Goal: Transaction & Acquisition: Book appointment/travel/reservation

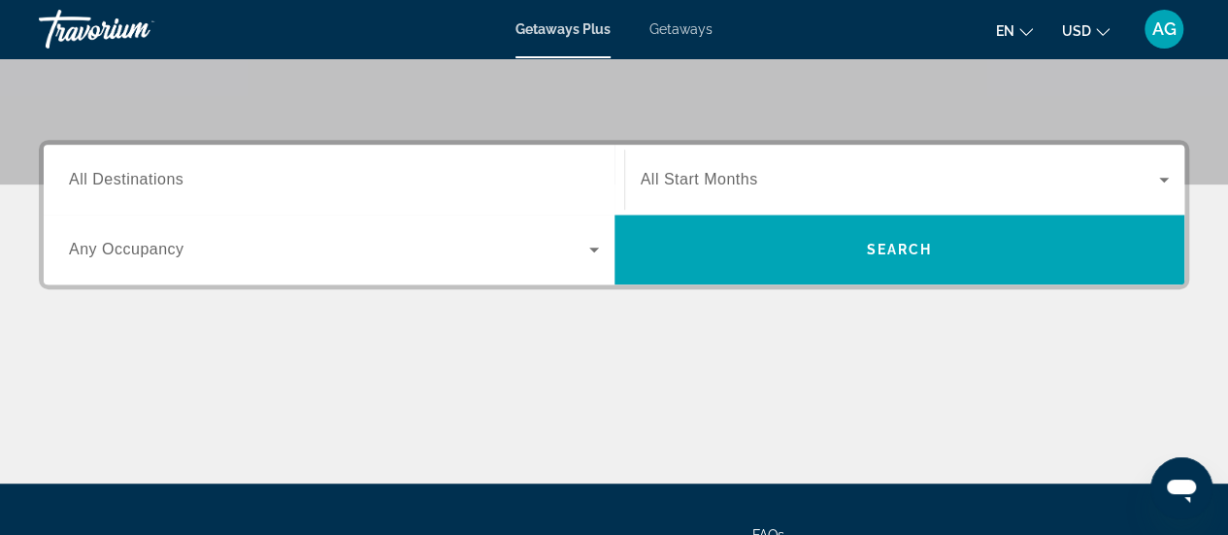
scroll to position [396, 0]
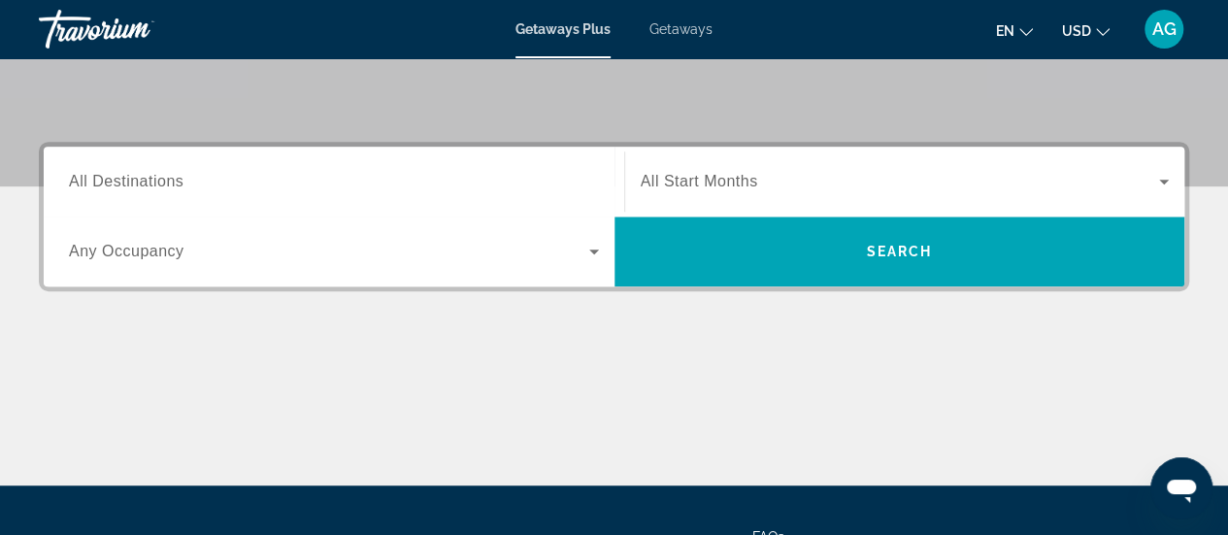
click at [169, 189] on span "All Destinations" at bounding box center [126, 181] width 115 height 17
click at [169, 189] on input "Destination All Destinations" at bounding box center [334, 182] width 530 height 23
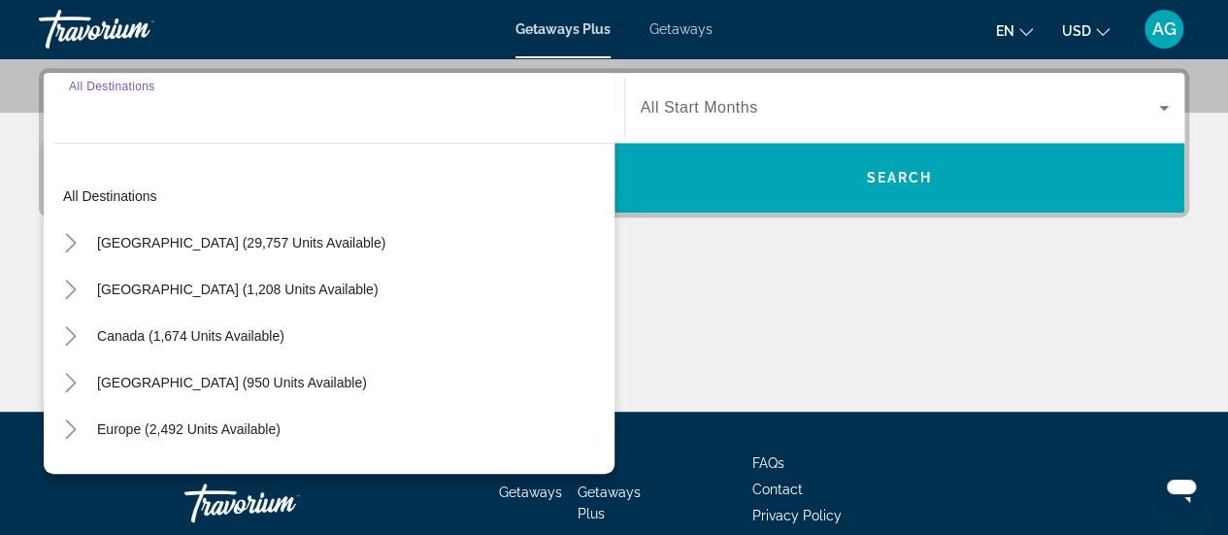
scroll to position [474, 0]
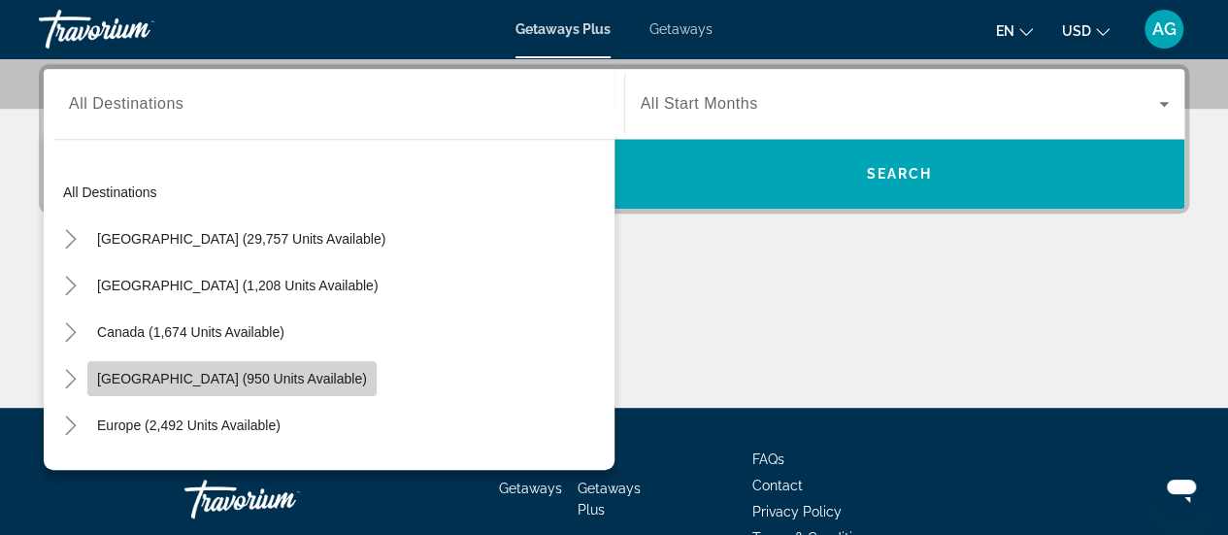
click at [215, 374] on span "[GEOGRAPHIC_DATA] (950 units available)" at bounding box center [232, 379] width 270 height 16
type input "**********"
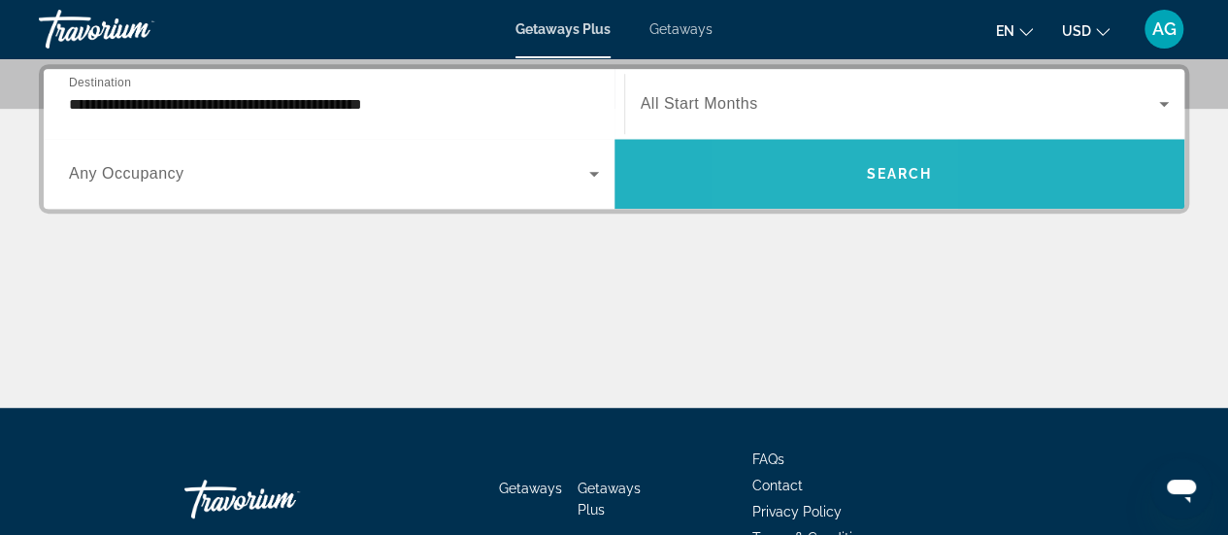
click at [825, 176] on span "Search widget" at bounding box center [900, 174] width 571 height 47
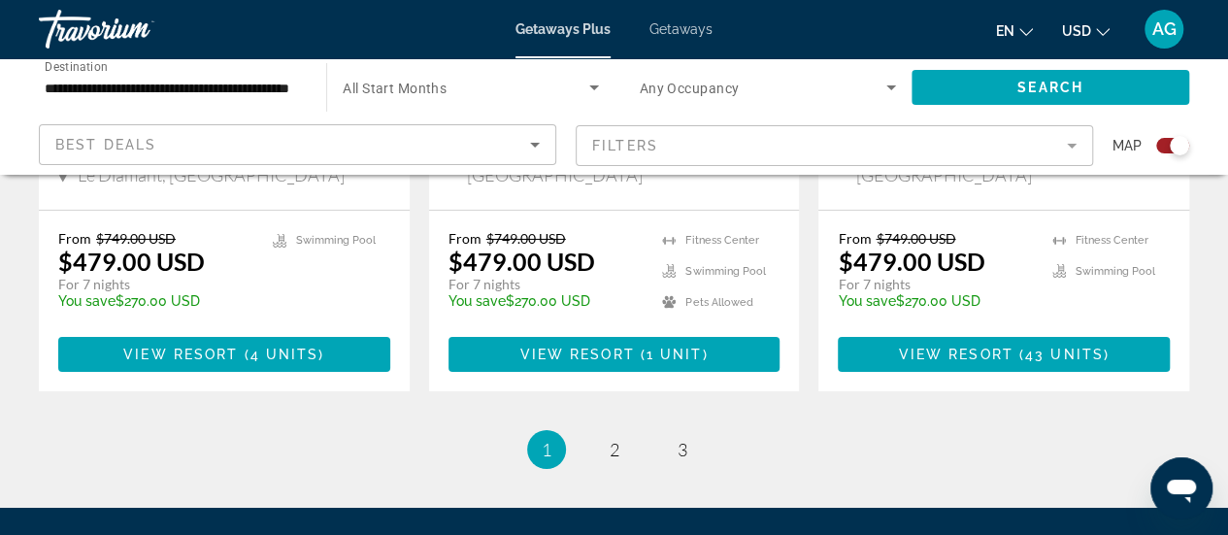
scroll to position [3243, 0]
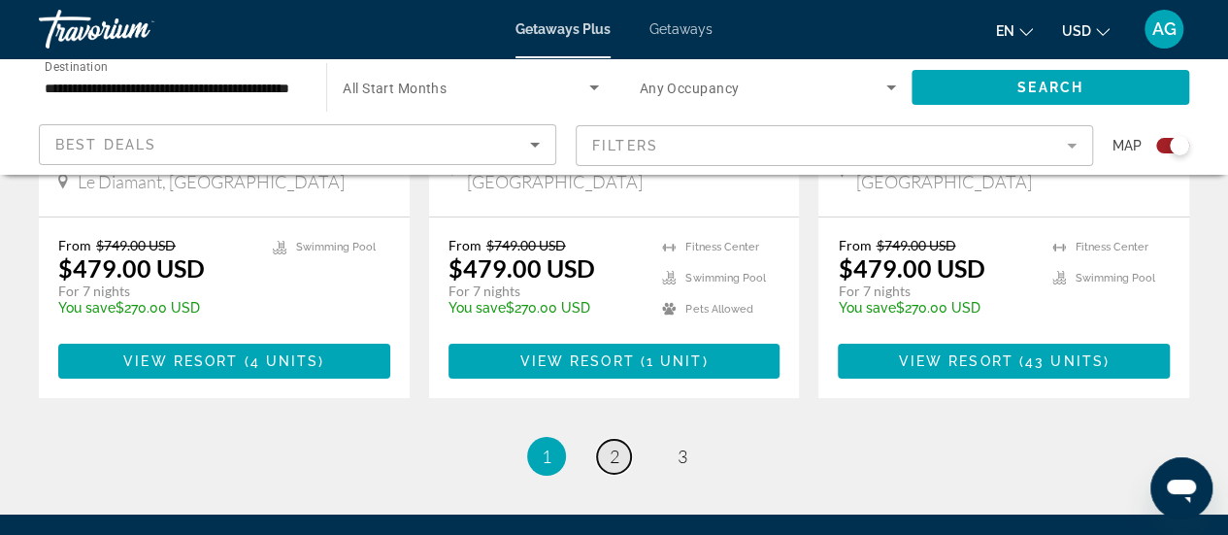
click at [606, 440] on link "page 2" at bounding box center [614, 457] width 34 height 34
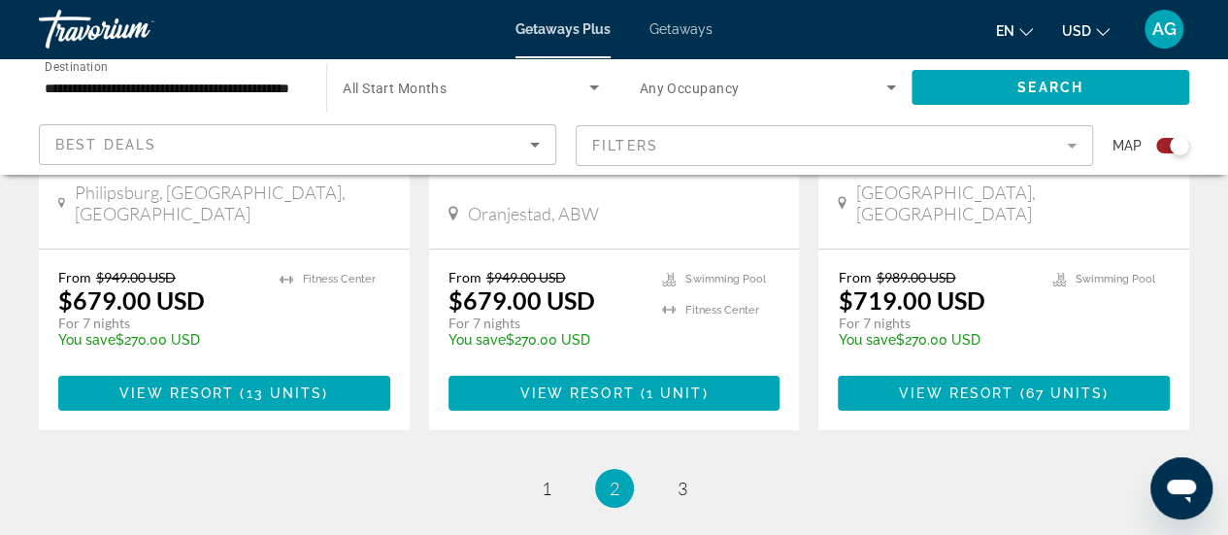
scroll to position [3284, 0]
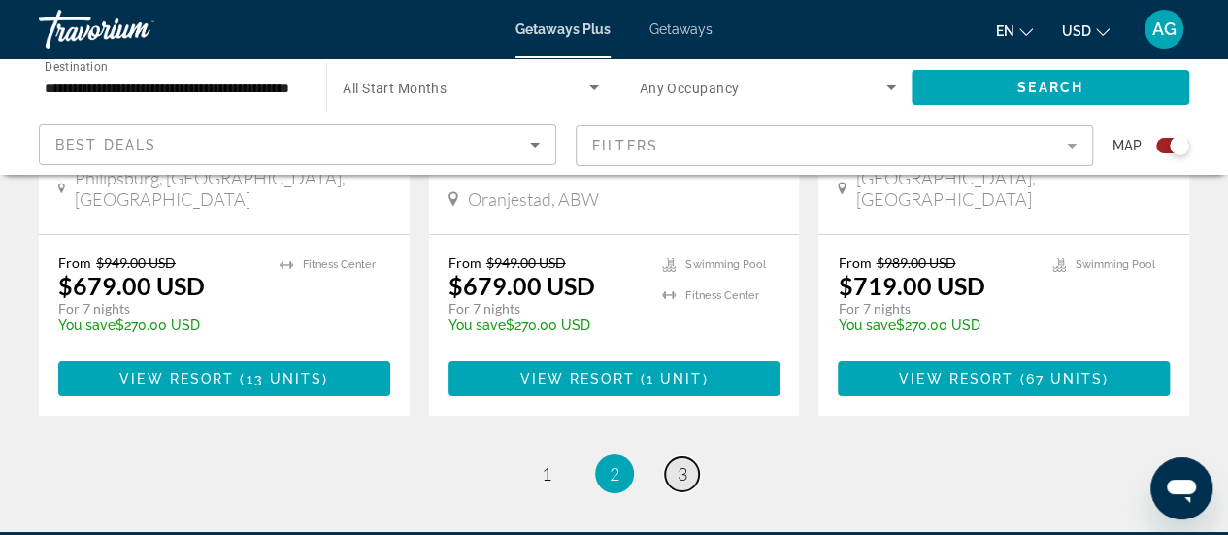
click at [682, 463] on span "3" at bounding box center [683, 473] width 10 height 21
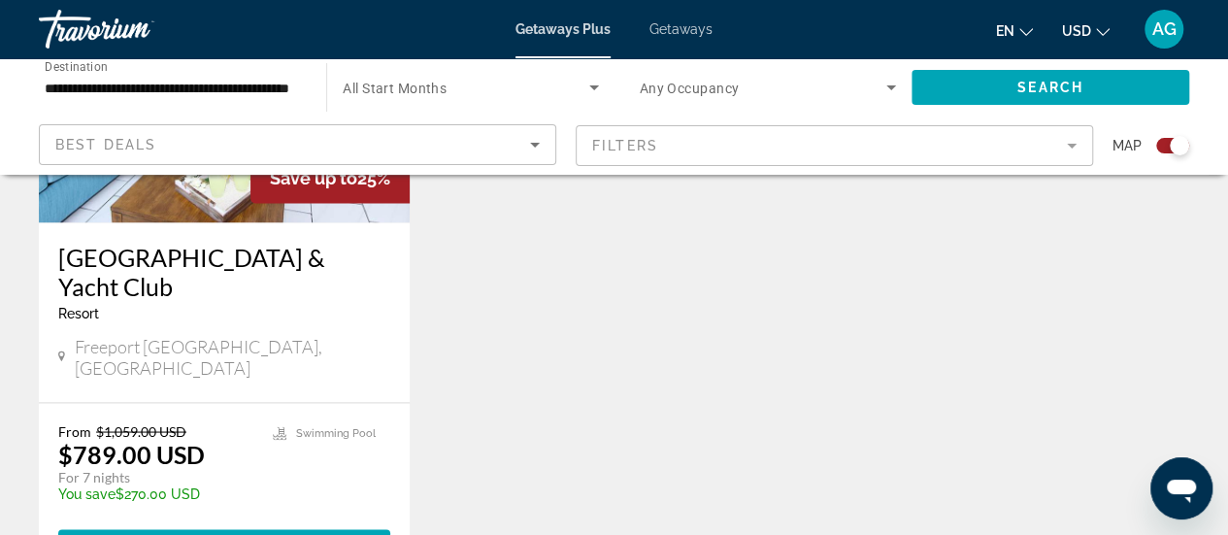
scroll to position [1973, 0]
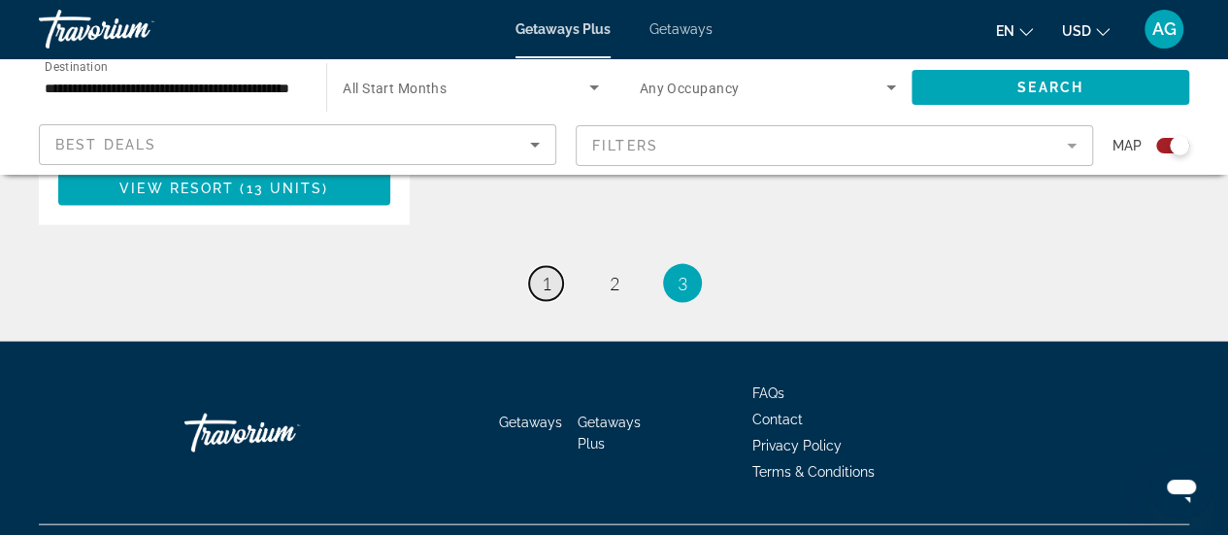
click at [542, 273] on span "1" at bounding box center [547, 283] width 10 height 21
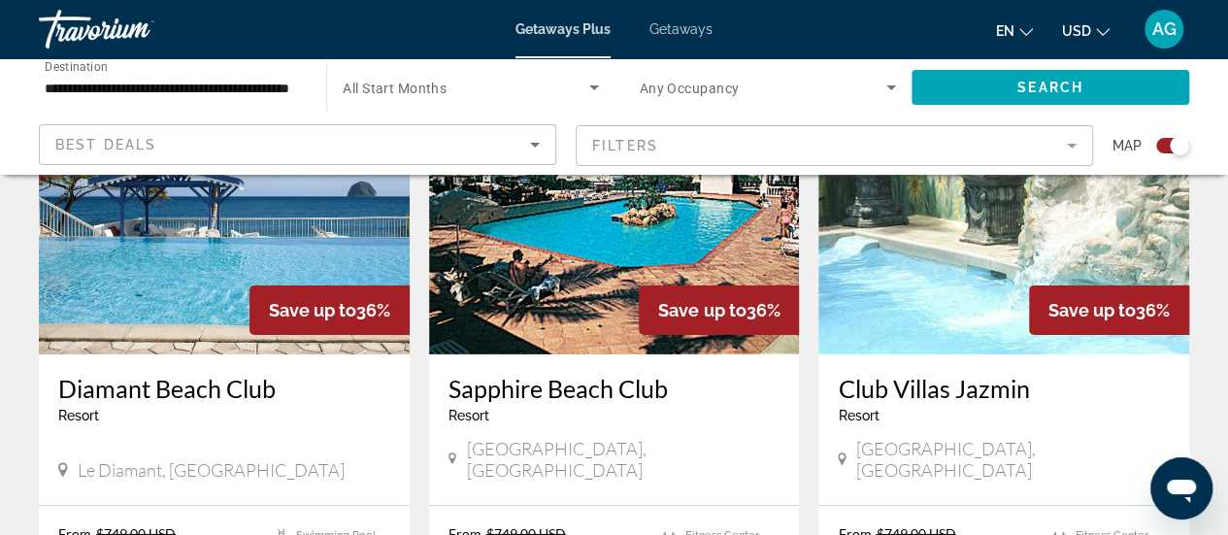
scroll to position [2959, 0]
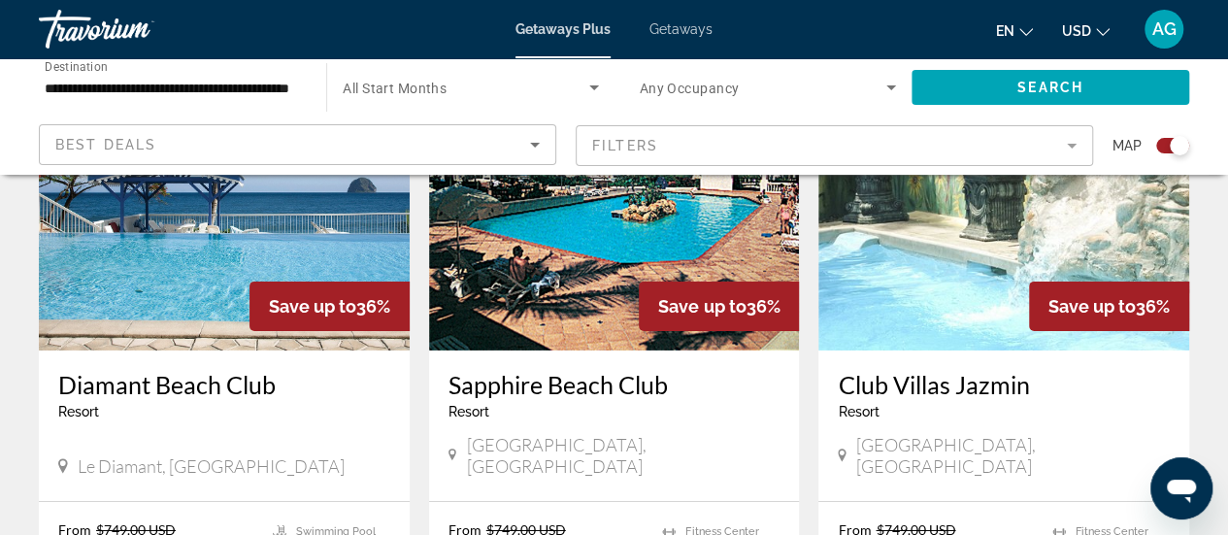
click at [263, 248] on img "Main content" at bounding box center [224, 195] width 371 height 311
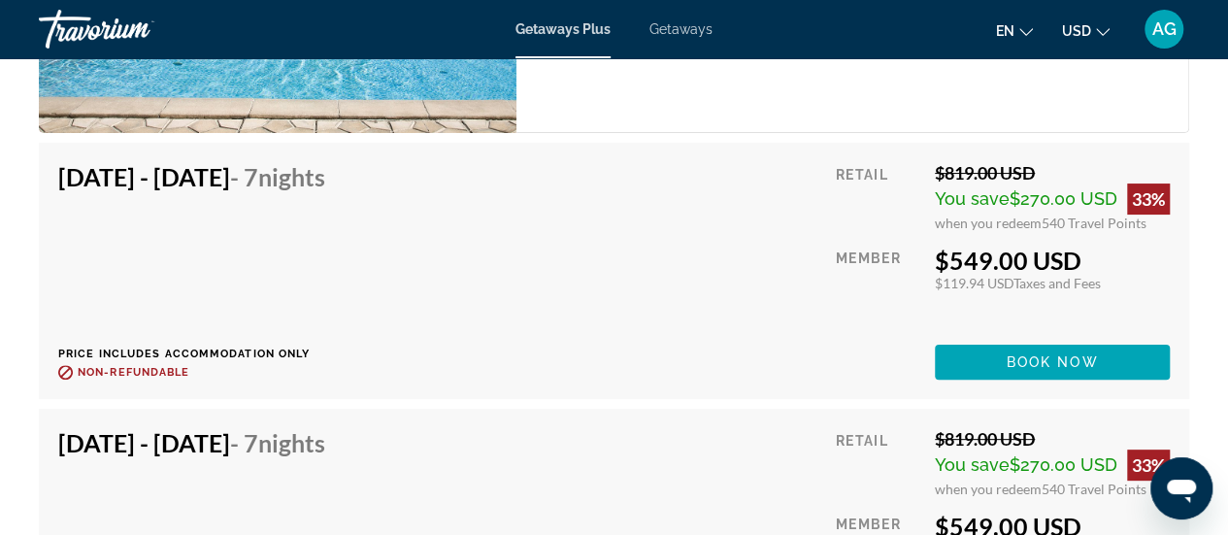
scroll to position [3794, 0]
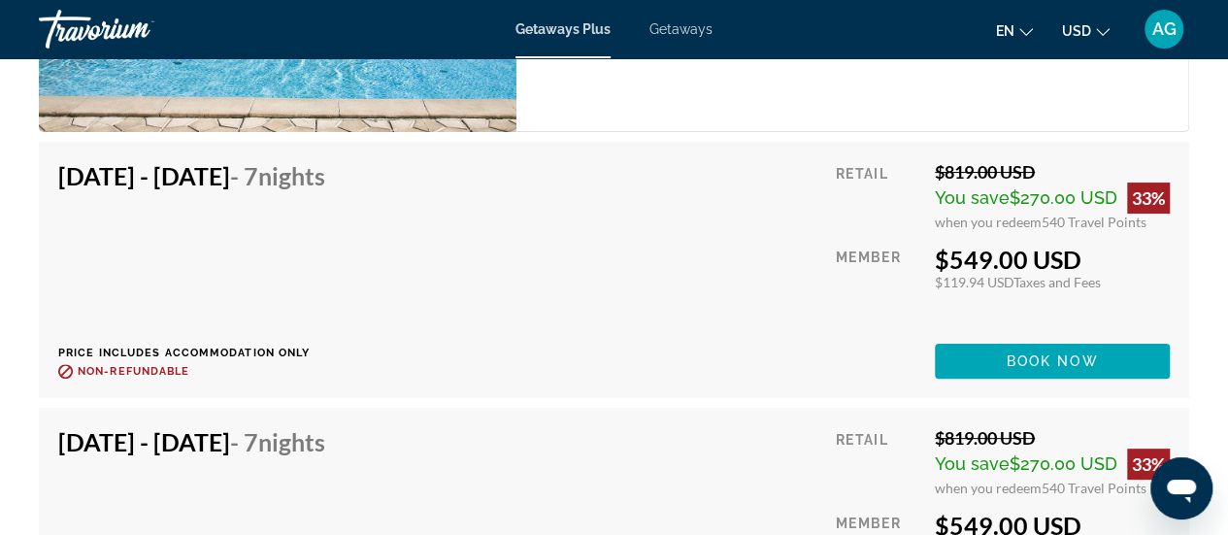
click at [340, 281] on div "[DATE] - [DATE] - 7 Nights Price includes accommodation only Refundable until :…" at bounding box center [199, 270] width 282 height 218
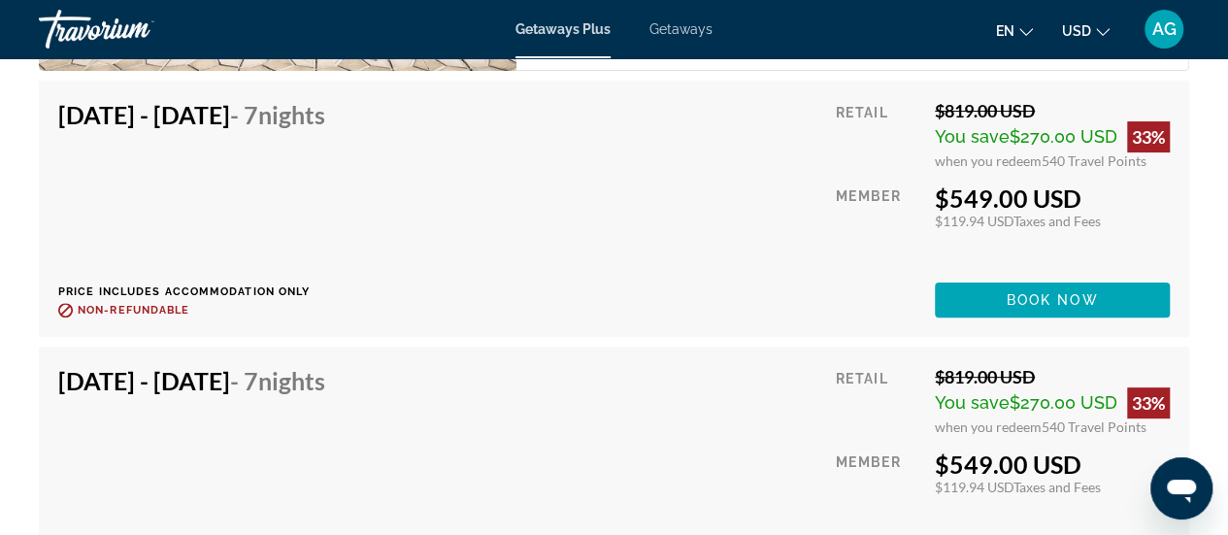
scroll to position [3856, 0]
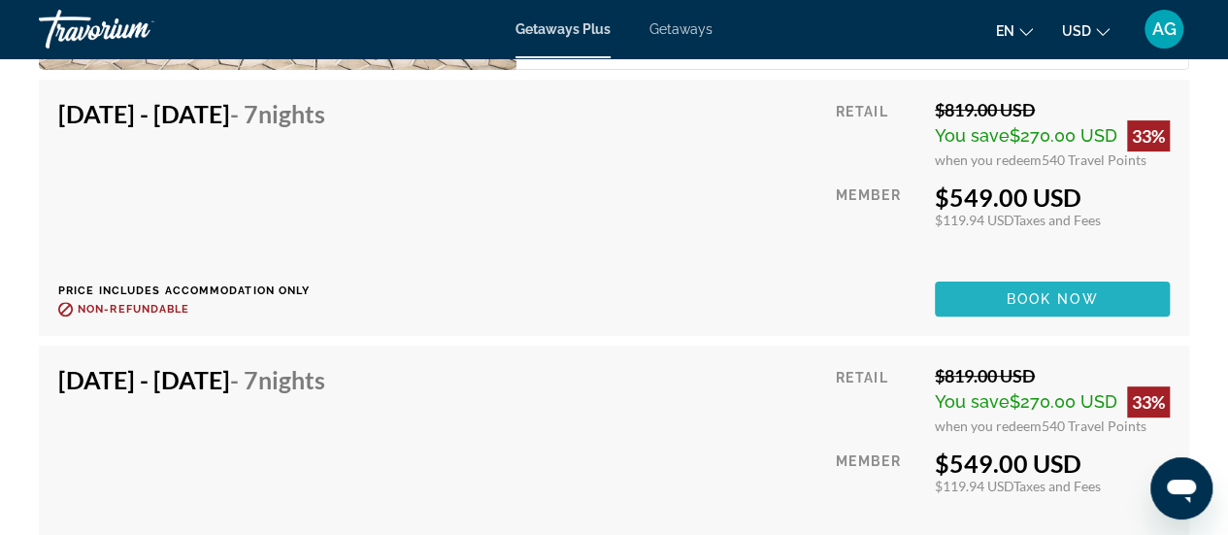
click at [1045, 302] on span "Book now" at bounding box center [1053, 299] width 92 height 16
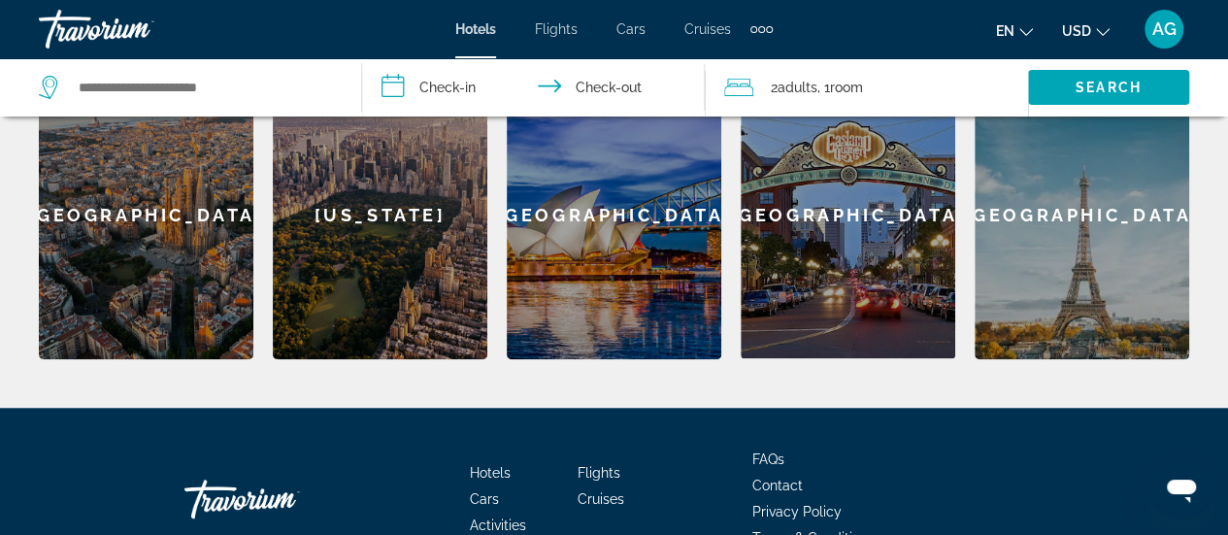
scroll to position [665, 0]
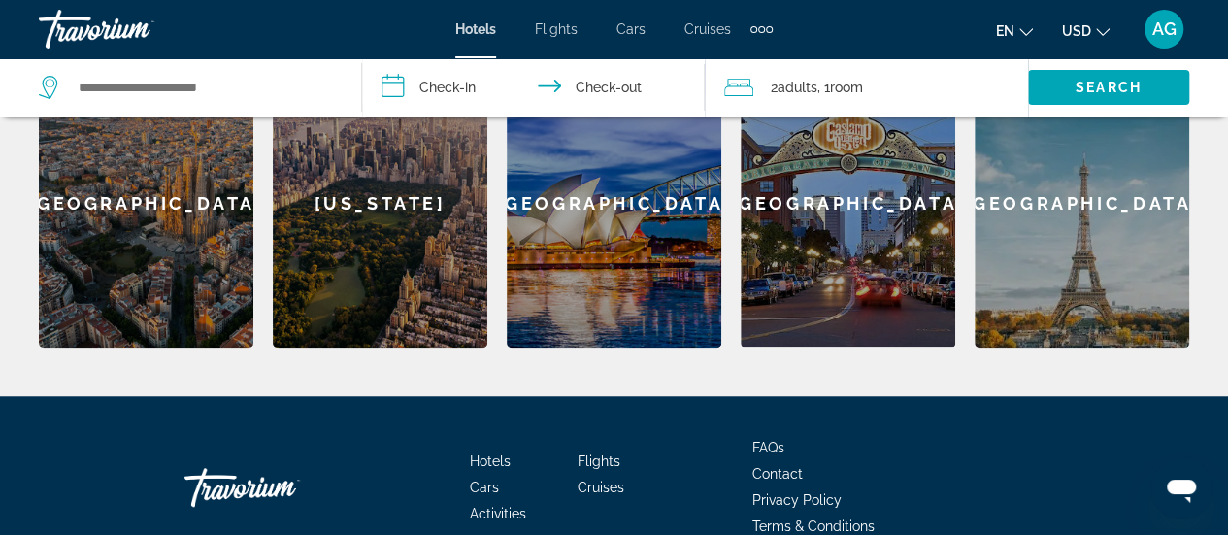
click at [392, 285] on div "New York" at bounding box center [380, 203] width 215 height 288
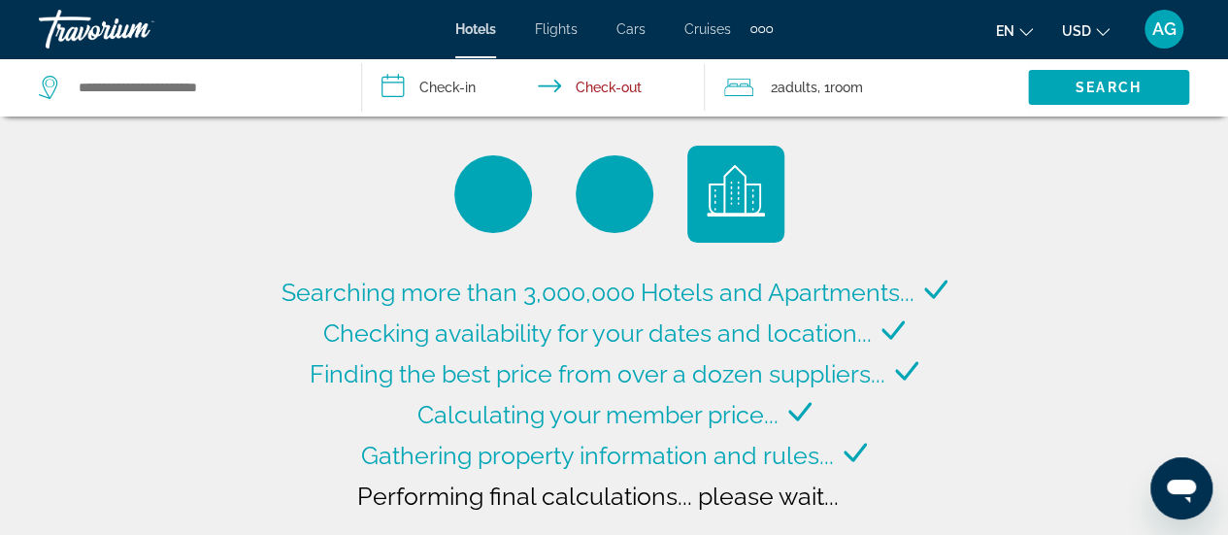
click at [493, 32] on span "Hotels" at bounding box center [475, 29] width 41 height 16
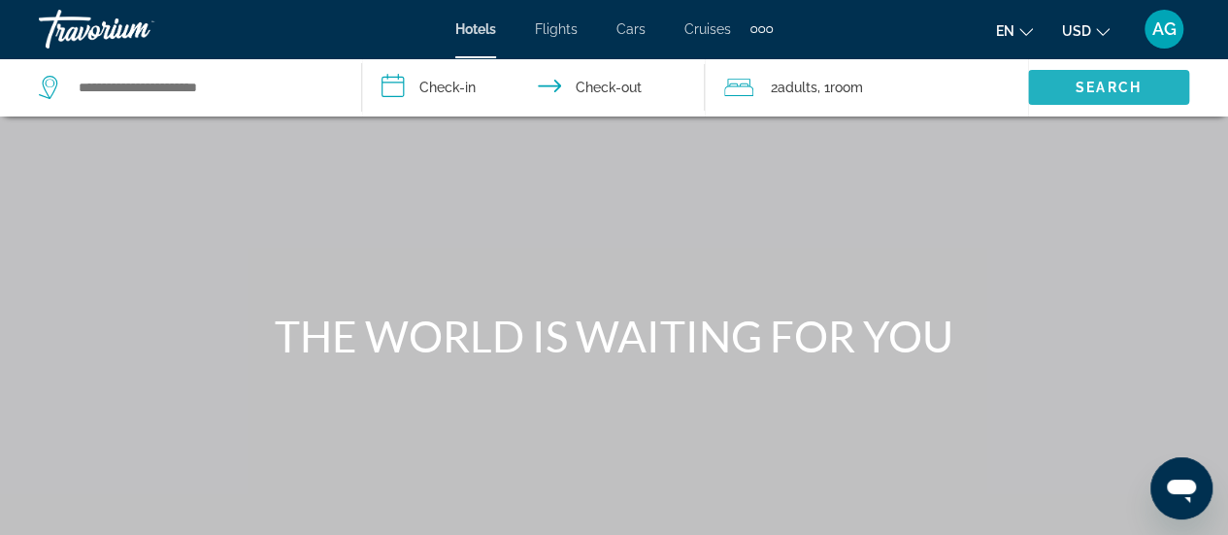
click at [1076, 84] on span "Search" at bounding box center [1109, 88] width 66 height 16
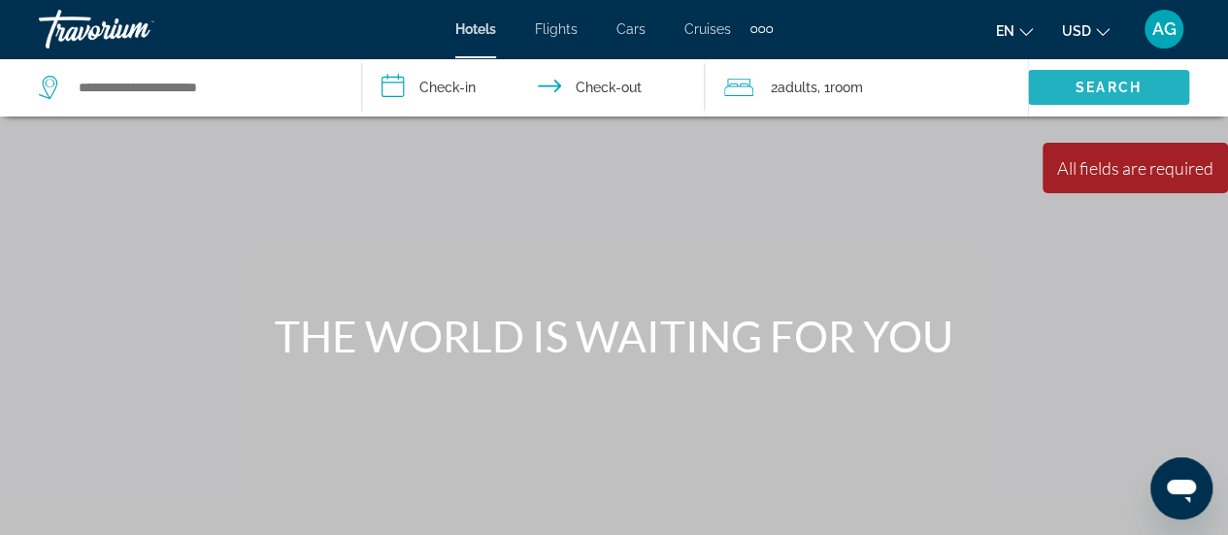
click at [1076, 84] on span "Search" at bounding box center [1109, 88] width 66 height 16
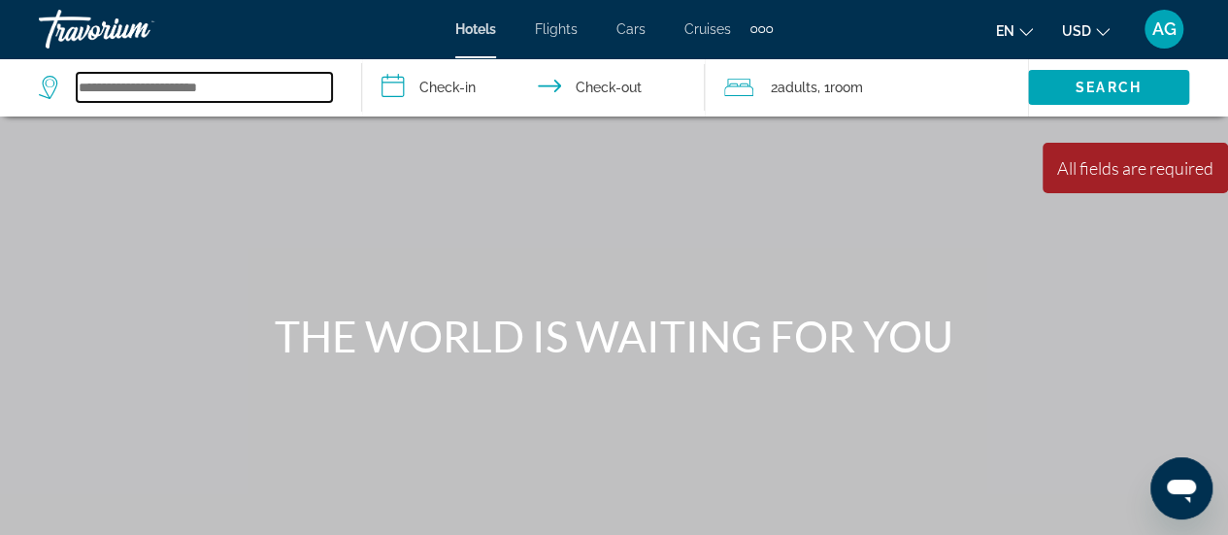
click at [146, 100] on input "Search widget" at bounding box center [204, 87] width 255 height 29
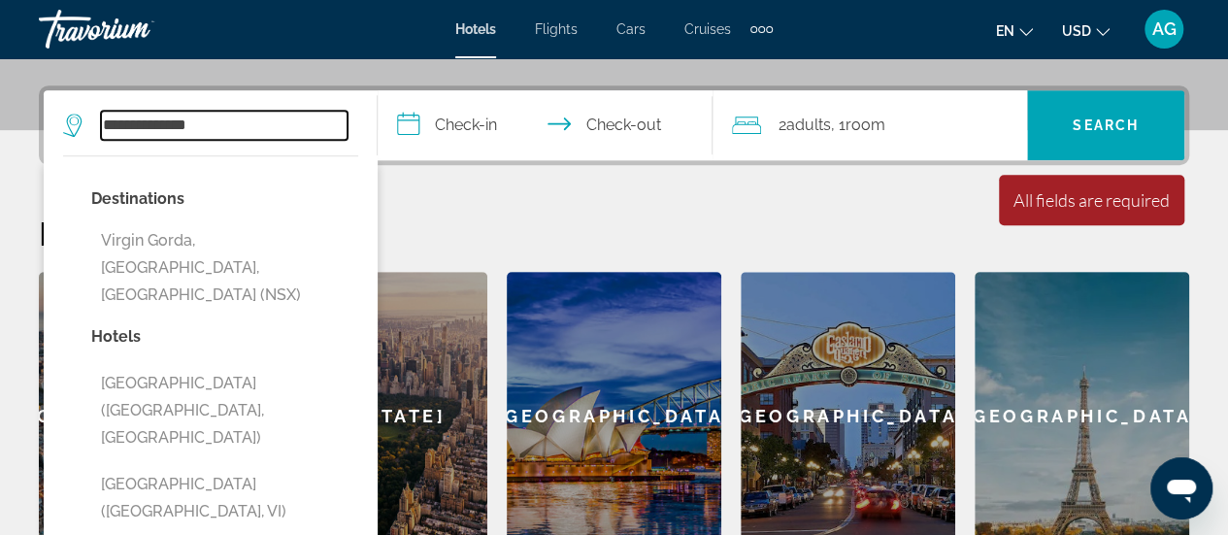
scroll to position [453, 0]
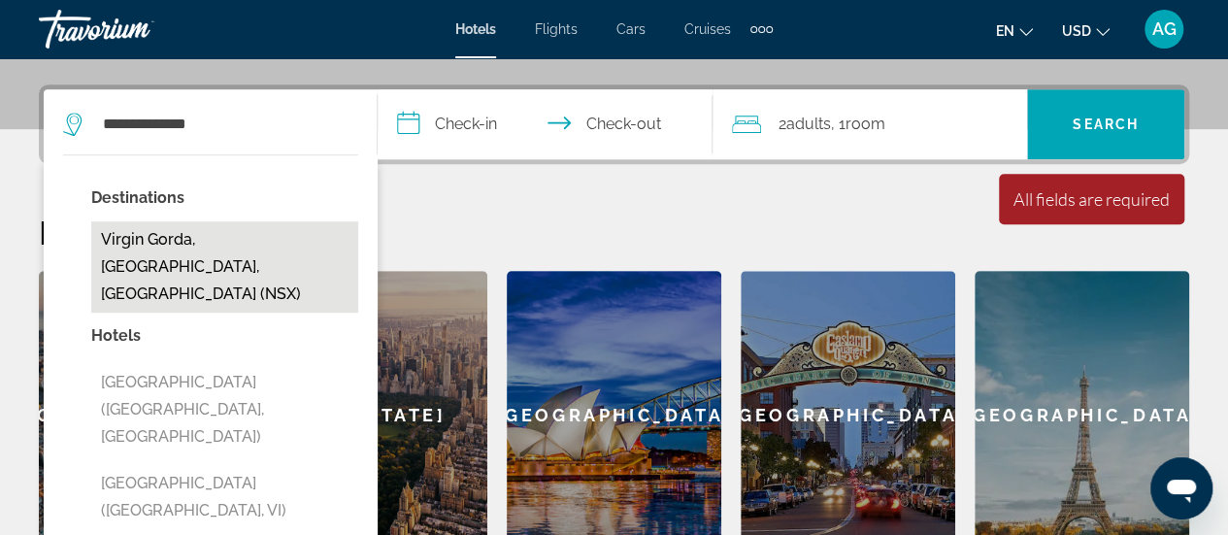
click at [206, 228] on button "Virgin Gorda, British Virgin Islands, British Virgin Islands (NSX)" at bounding box center [224, 266] width 267 height 91
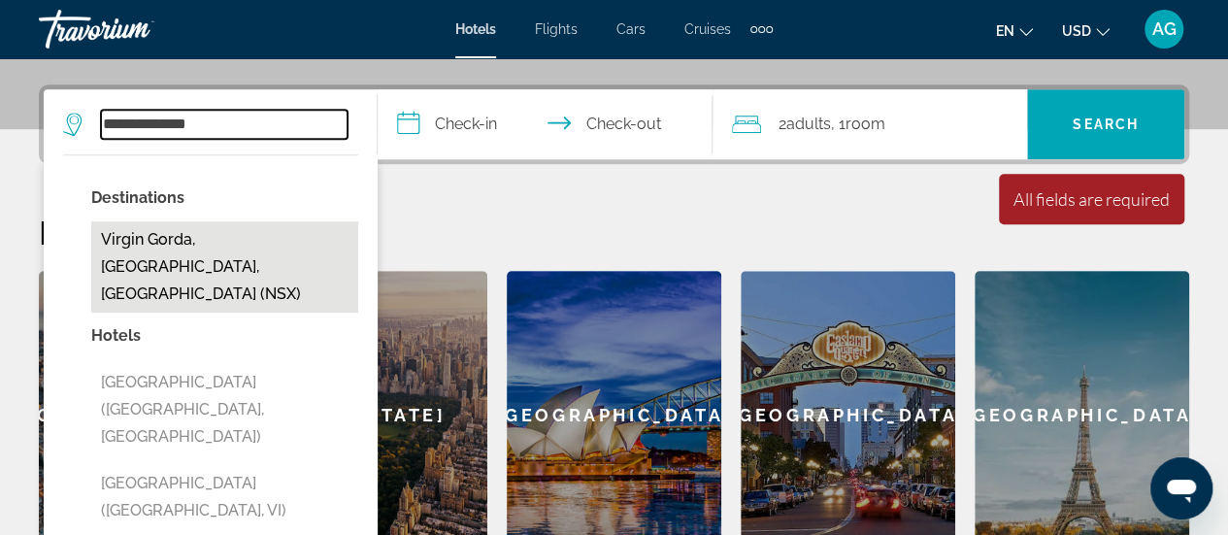
type input "**********"
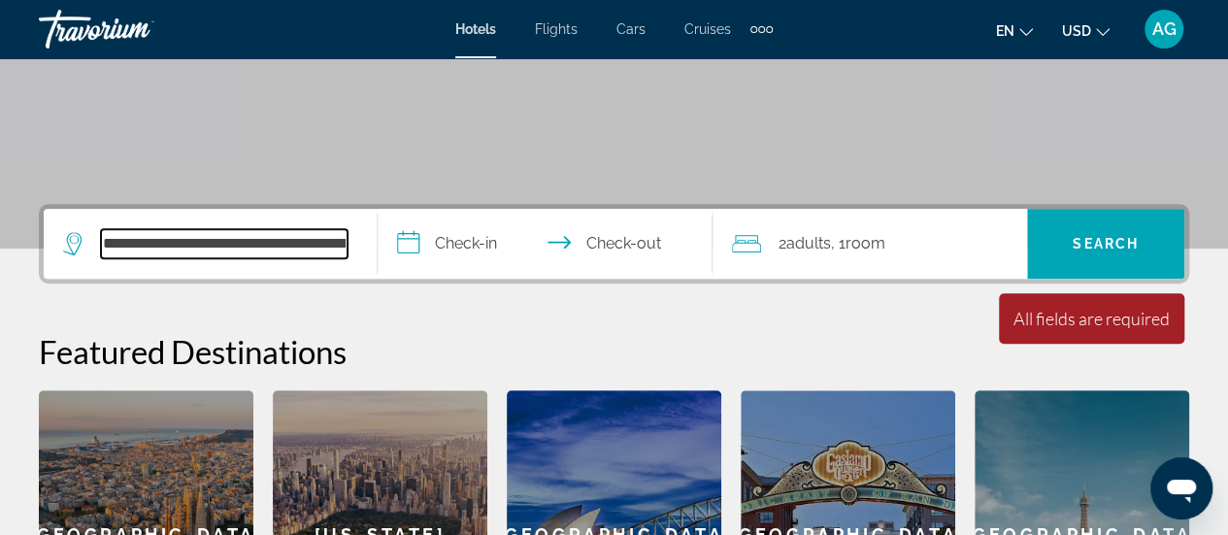
scroll to position [334, 0]
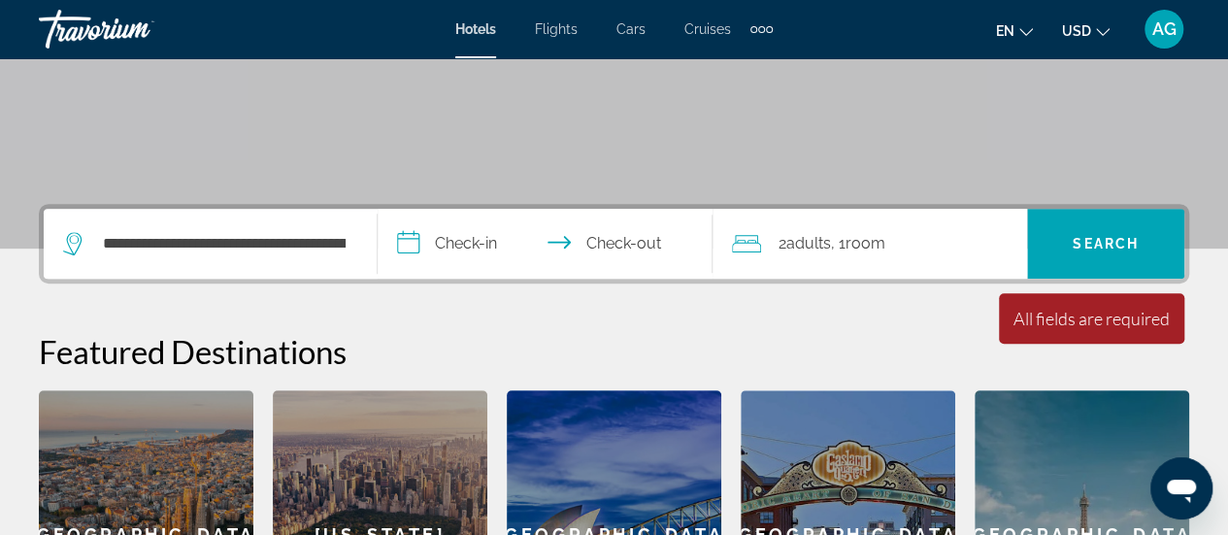
click at [473, 238] on input "**********" at bounding box center [549, 247] width 342 height 76
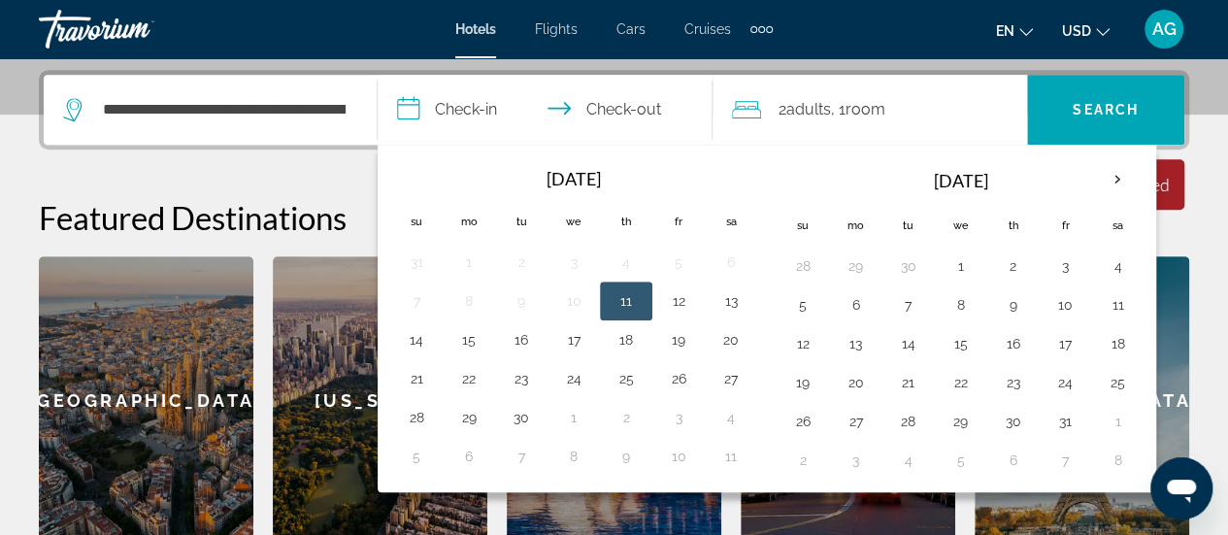
scroll to position [474, 0]
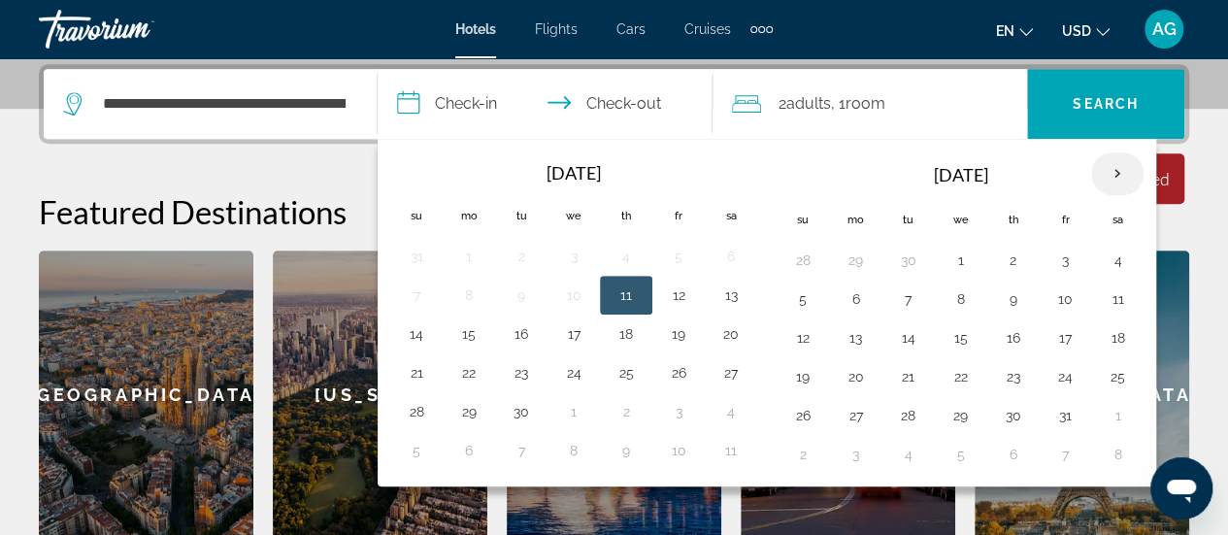
click at [1113, 172] on th "Next month" at bounding box center [1118, 173] width 52 height 43
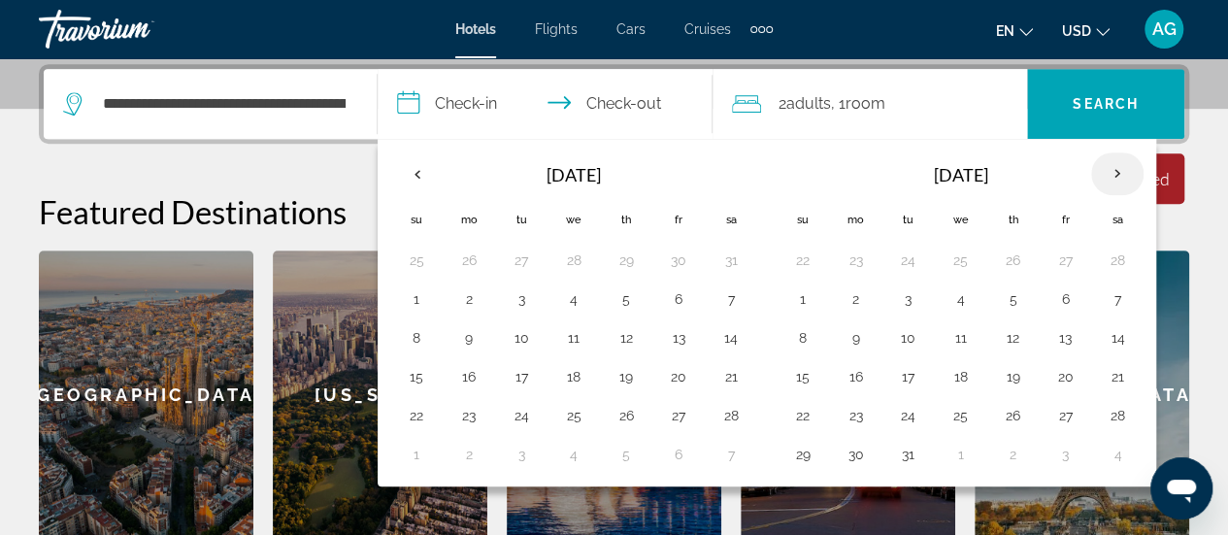
click at [1113, 172] on th "Next month" at bounding box center [1118, 173] width 52 height 43
click at [421, 173] on th "Previous month" at bounding box center [416, 173] width 52 height 43
click at [418, 461] on button "29" at bounding box center [416, 454] width 31 height 27
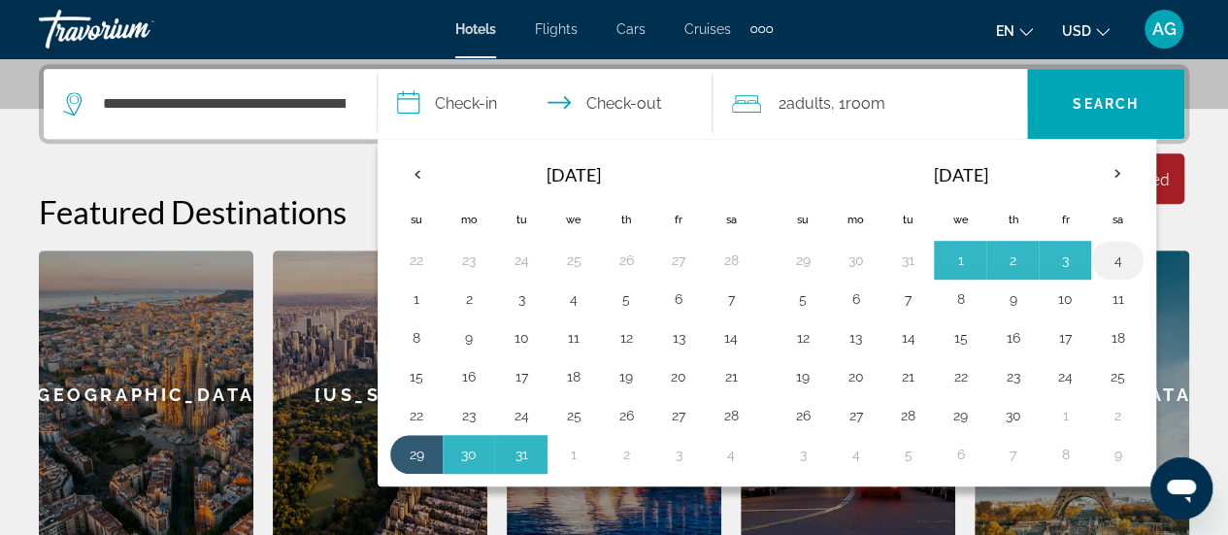
click at [1107, 260] on button "4" at bounding box center [1117, 260] width 31 height 27
type input "**********"
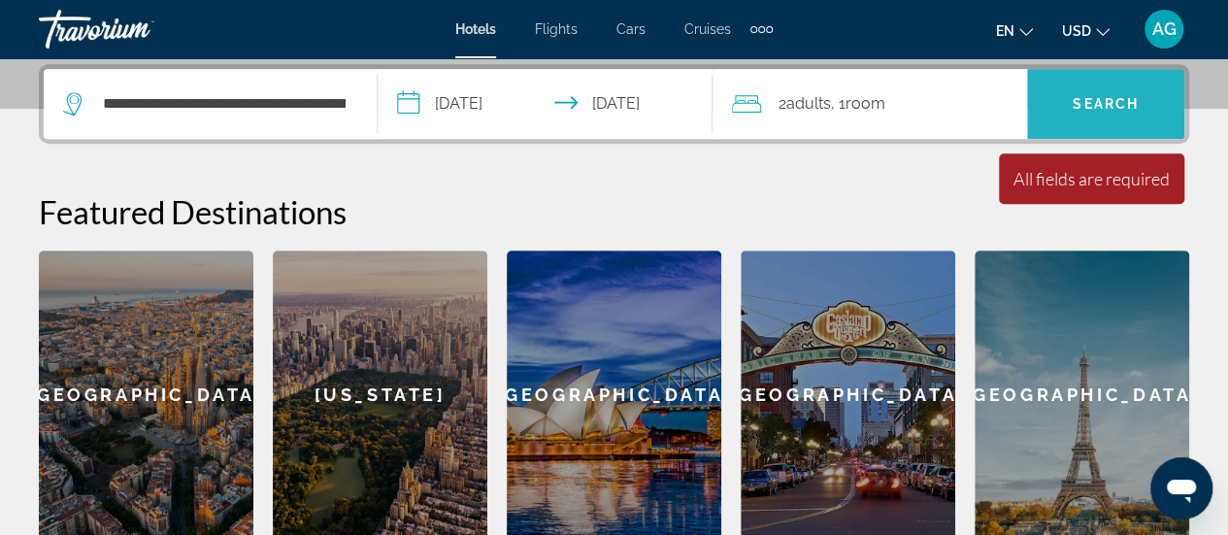
click at [1140, 99] on span "Search widget" at bounding box center [1105, 104] width 157 height 47
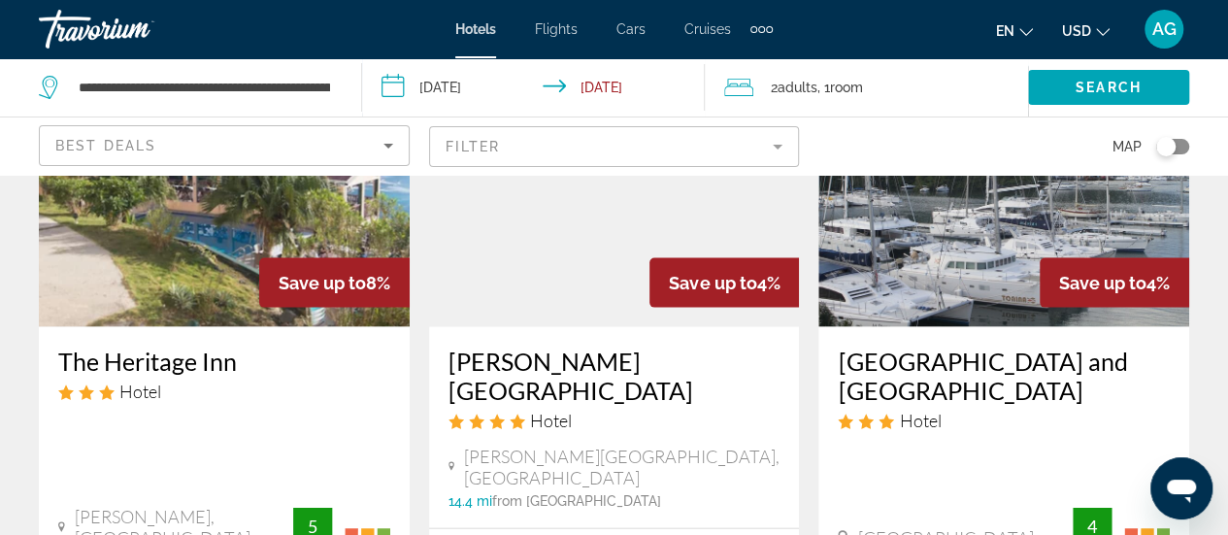
scroll to position [1943, 0]
